Goal: Task Accomplishment & Management: Use online tool/utility

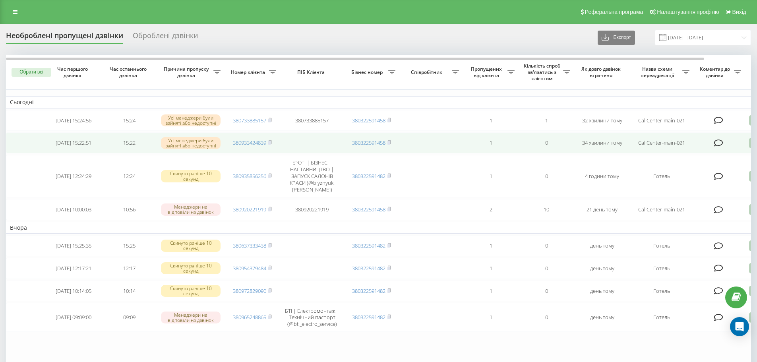
click at [273, 143] on td "380933424839" at bounding box center [253, 142] width 56 height 21
click at [270, 145] on rect at bounding box center [269, 143] width 2 height 4
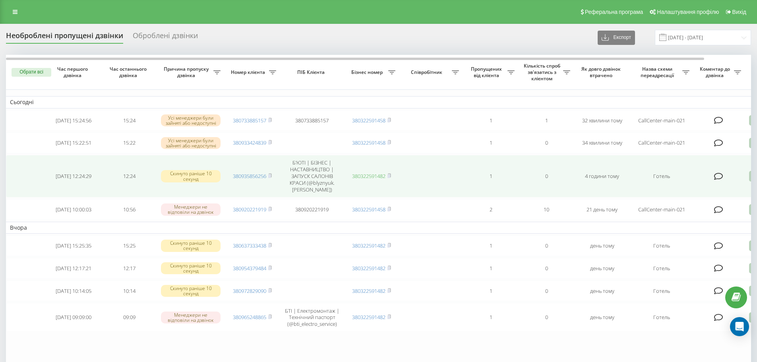
drag, startPoint x: 272, startPoint y: 120, endPoint x: 371, endPoint y: 177, distance: 114.5
click at [271, 120] on rect at bounding box center [269, 121] width 2 height 4
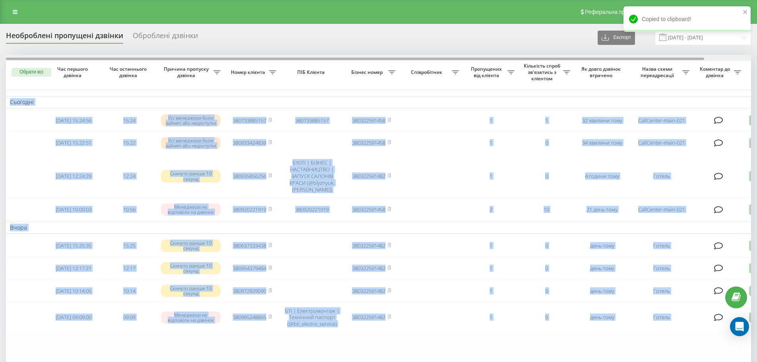
drag, startPoint x: 632, startPoint y: 54, endPoint x: 637, endPoint y: 58, distance: 5.7
click at [637, 58] on div "Необроблені пропущені дзвінки Оброблені дзвінки Експорт .csv .xlsx 22.09.2025 -…" at bounding box center [379, 225] width 746 height 390
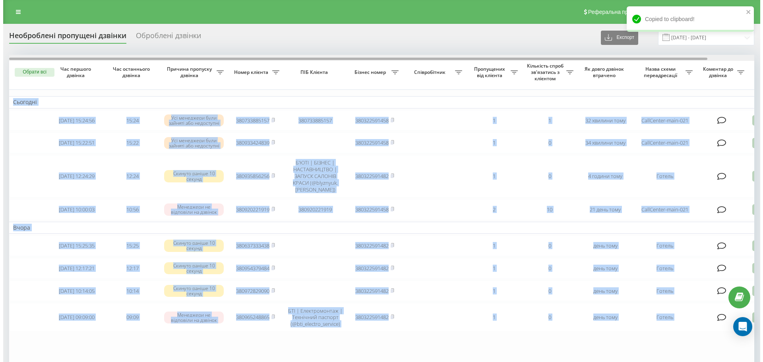
scroll to position [0, 50]
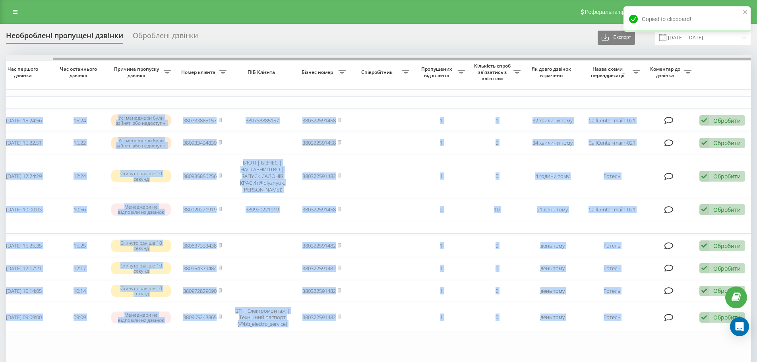
drag, startPoint x: 637, startPoint y: 58, endPoint x: 730, endPoint y: 75, distance: 94.6
click at [726, 60] on div at bounding box center [402, 59] width 699 height 2
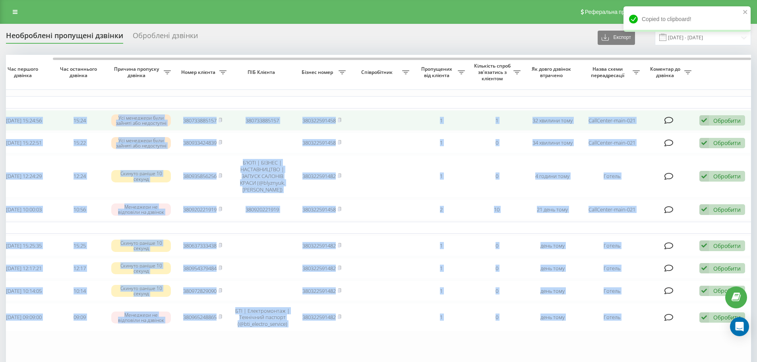
click at [728, 124] on div "Обробити" at bounding box center [727, 121] width 27 height 8
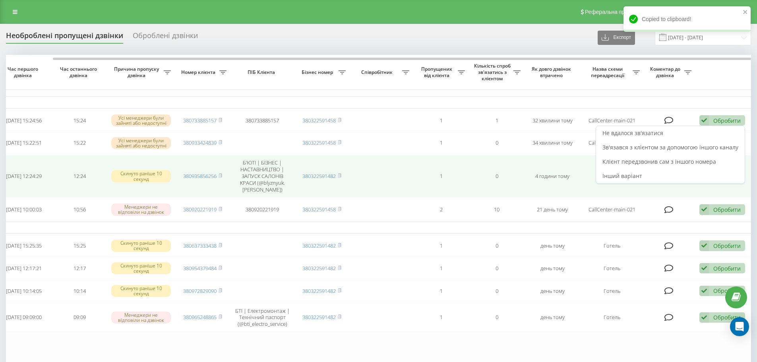
click at [701, 186] on td "Обробити Не вдалося зв'язатися Зв'язався з клієнтом за допомогою іншого каналу …" at bounding box center [724, 176] width 56 height 43
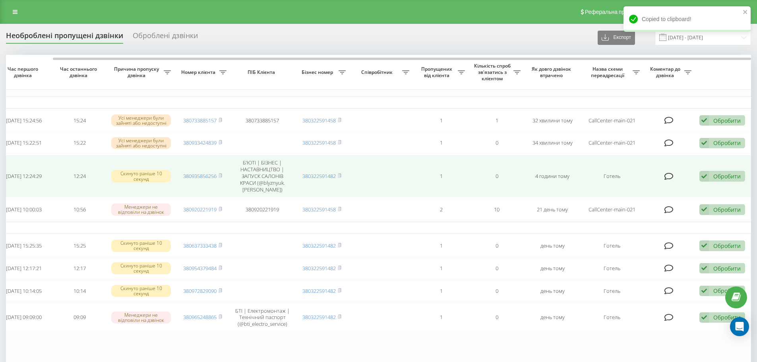
click at [701, 186] on td "Обробити Не вдалося зв'язатися Зв'язався з клієнтом за допомогою іншого каналу …" at bounding box center [724, 176] width 56 height 43
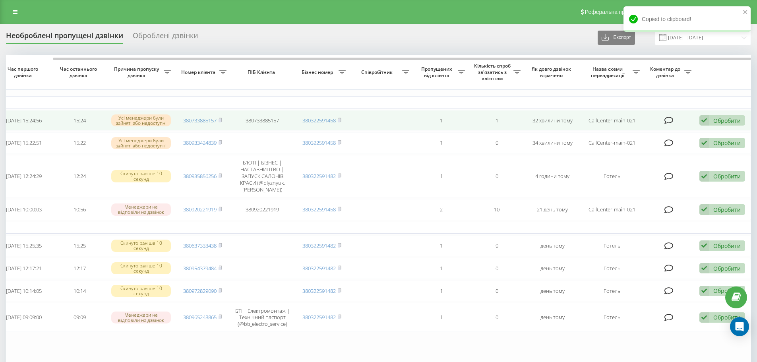
click at [707, 117] on icon at bounding box center [705, 120] width 10 height 11
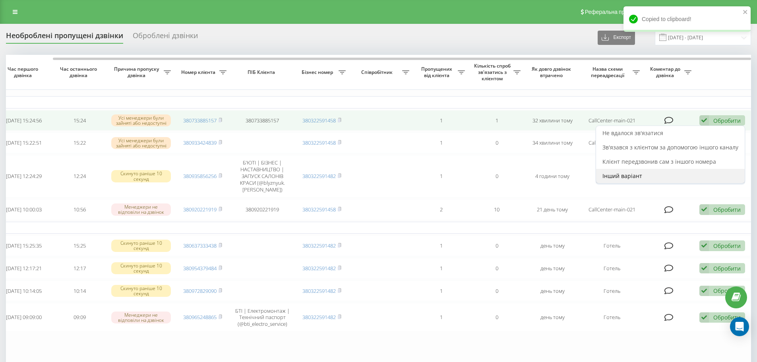
click at [703, 181] on div "Інший варіант" at bounding box center [670, 176] width 149 height 14
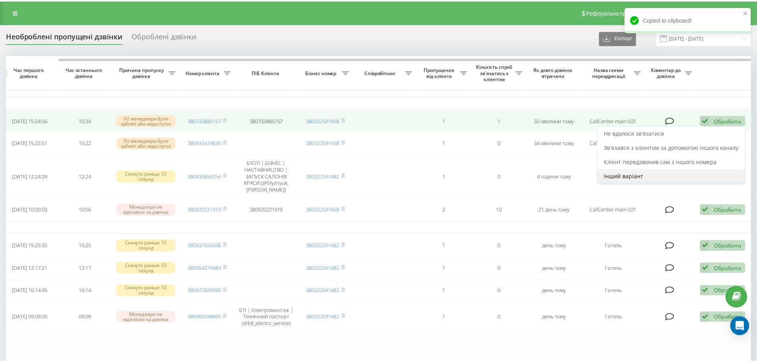
scroll to position [0, 44]
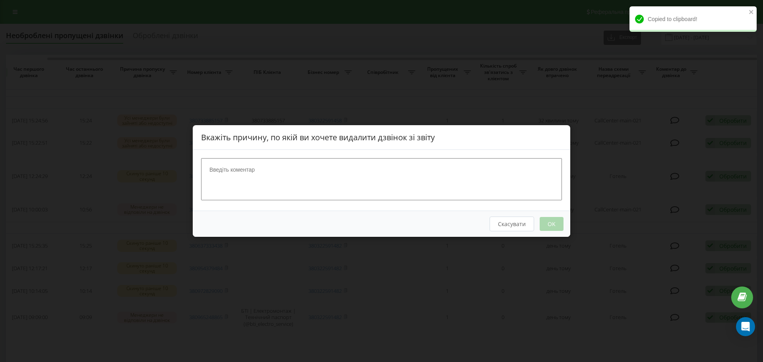
click at [481, 180] on textarea at bounding box center [381, 179] width 361 height 42
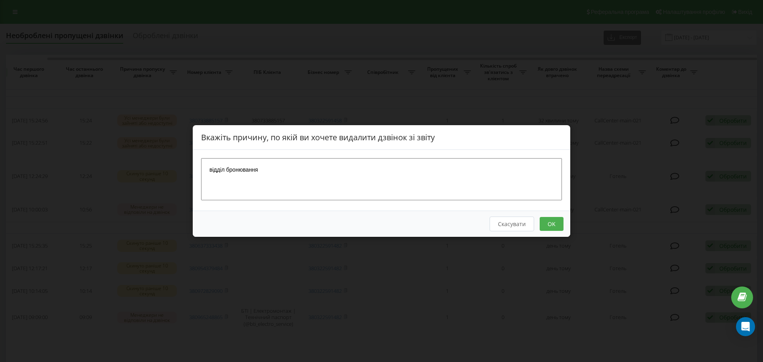
type textarea "відділ бронювання"
click at [544, 231] on button "OK" at bounding box center [552, 224] width 24 height 14
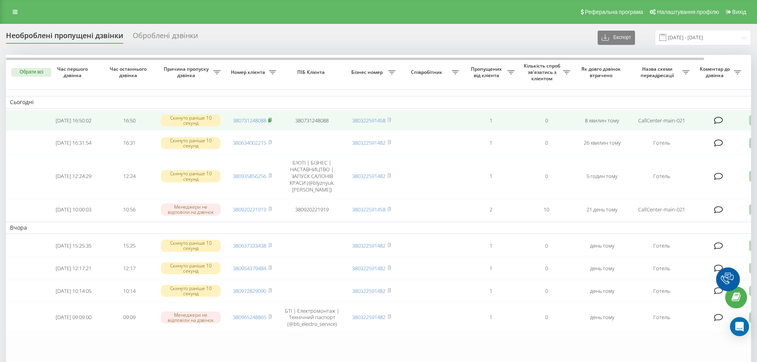
click at [270, 120] on rect at bounding box center [269, 121] width 2 height 4
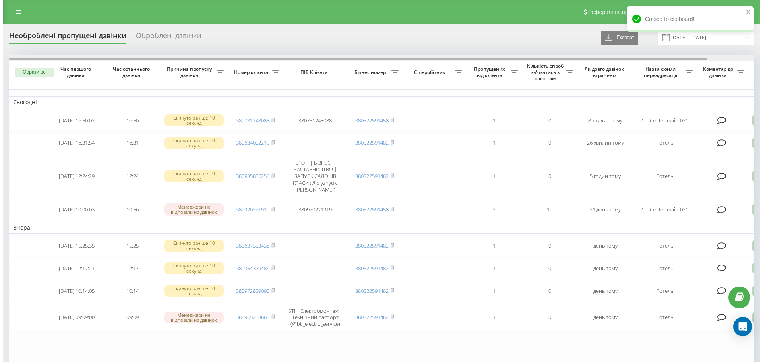
scroll to position [0, 50]
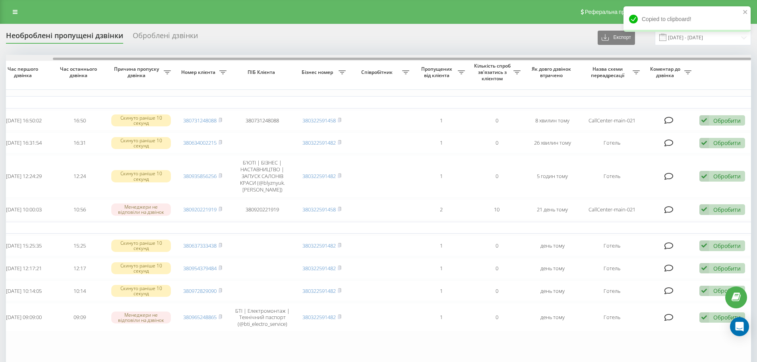
drag, startPoint x: 507, startPoint y: 60, endPoint x: 668, endPoint y: 97, distance: 165.1
click at [666, 95] on div "Обрати всі Час першого дзвінка Час останнього дзвінка Причина пропуску дзвінка …" at bounding box center [379, 222] width 746 height 334
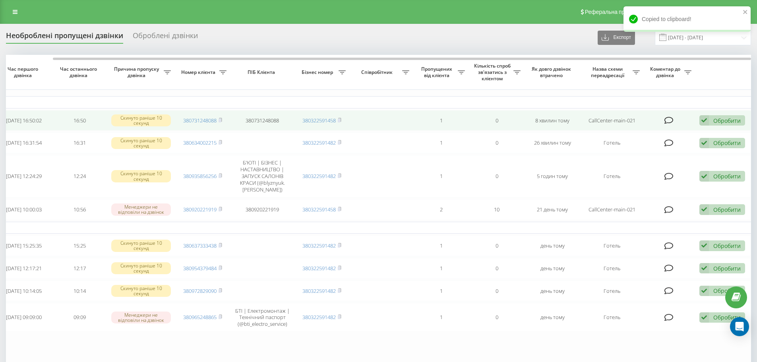
click at [731, 119] on div "Обробити" at bounding box center [727, 121] width 27 height 8
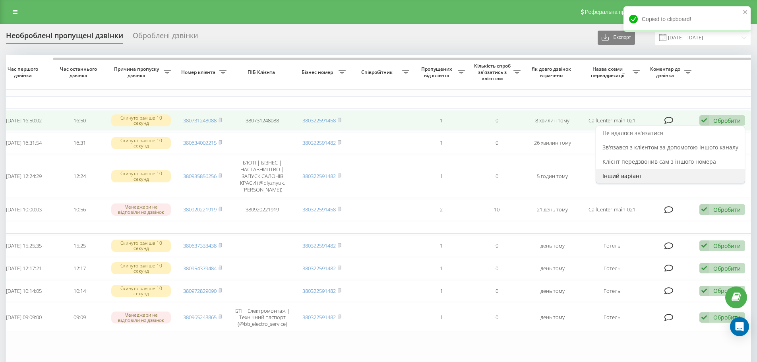
click at [671, 178] on div "Інший варіант" at bounding box center [670, 176] width 149 height 14
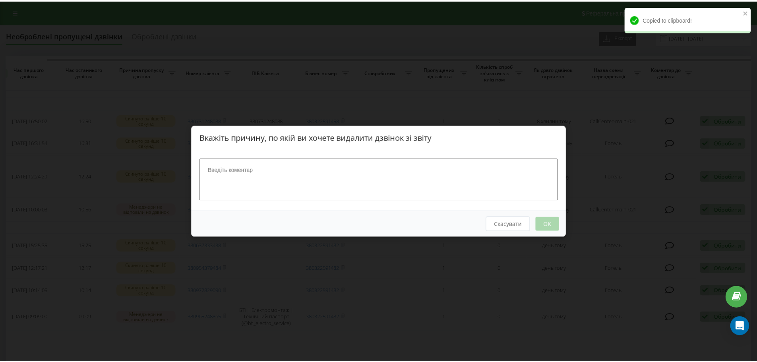
scroll to position [0, 44]
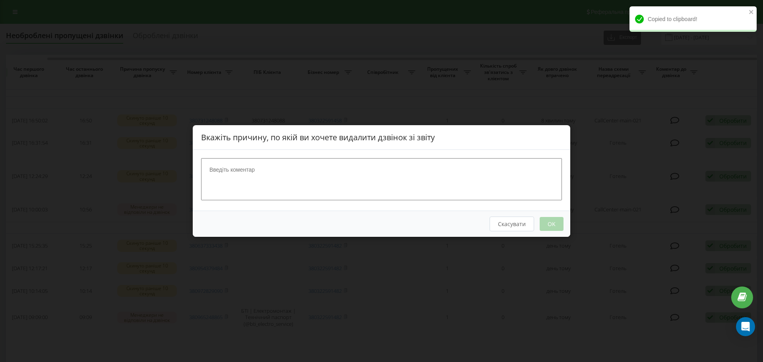
drag, startPoint x: 348, startPoint y: 171, endPoint x: 357, endPoint y: 176, distance: 10.4
click at [355, 175] on textarea at bounding box center [381, 179] width 361 height 42
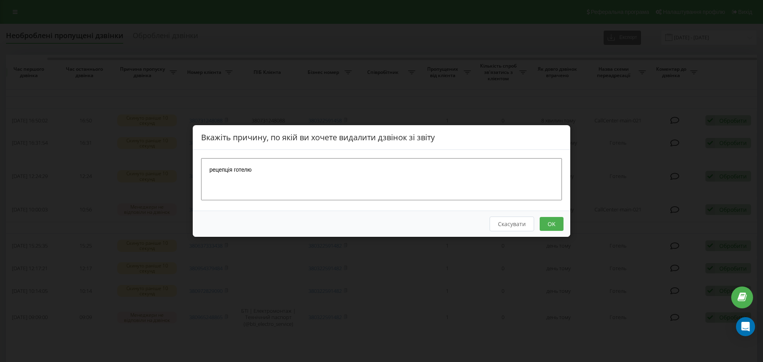
type textarea "рецепція готелю"
click at [552, 224] on button "OK" at bounding box center [552, 224] width 24 height 14
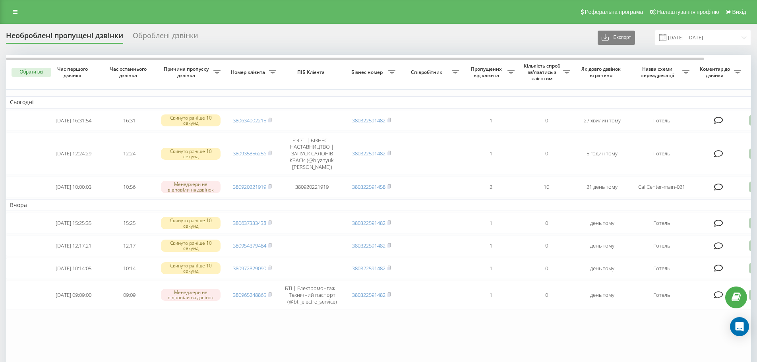
click at [184, 37] on div "Оброблені дзвінки" at bounding box center [165, 37] width 65 height 12
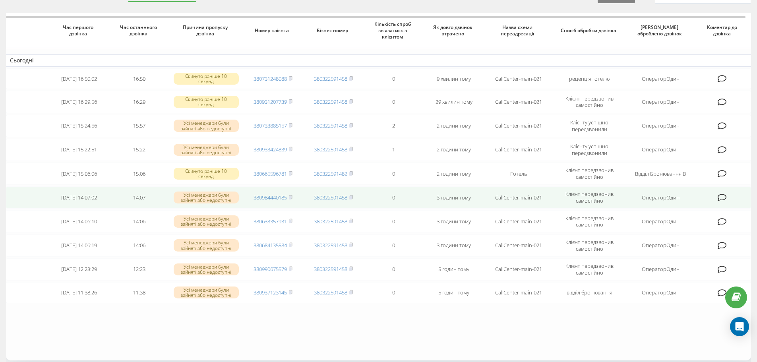
scroll to position [80, 0]
